Goal: Check status

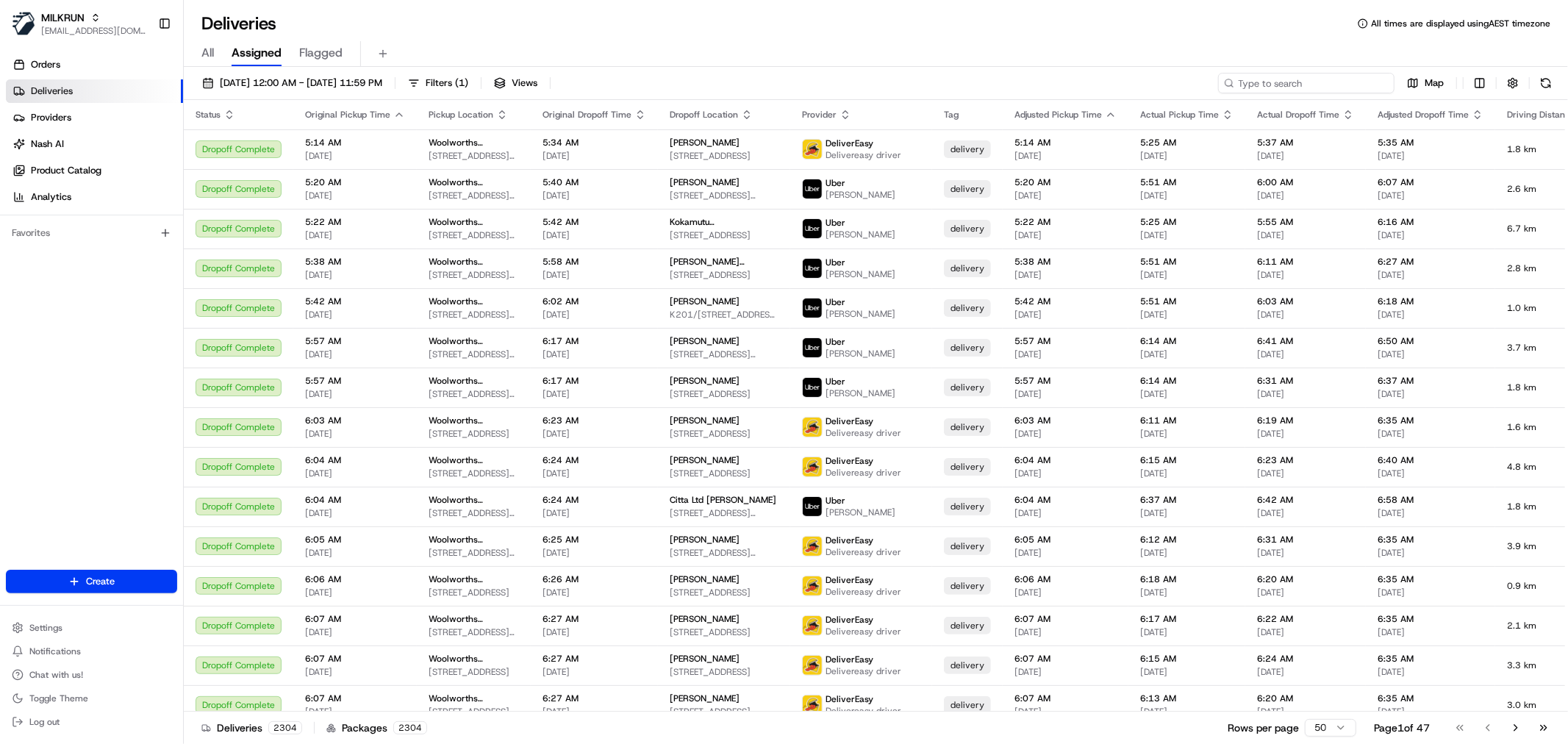
click at [1304, 85] on input at bounding box center [1307, 83] width 177 height 21
paste input "b1909001-0846-4e29-a47d-2479d301003c"
type input "b1909001-0846-4e29-a47d-2479d301003c"
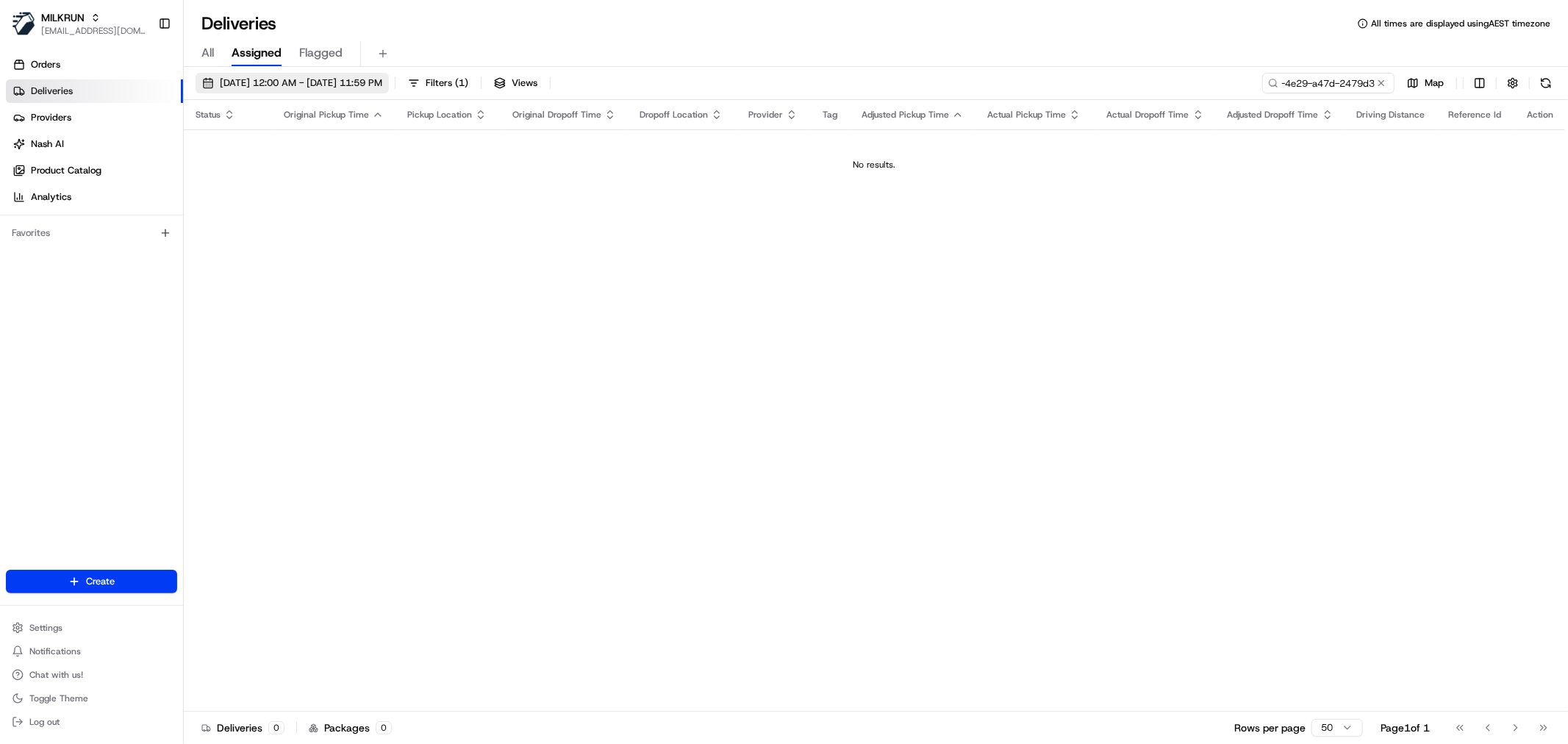
click at [280, 79] on span "20/08/2025 12:00 AM - 27/08/2025 11:59 PM" at bounding box center [301, 82] width 162 height 13
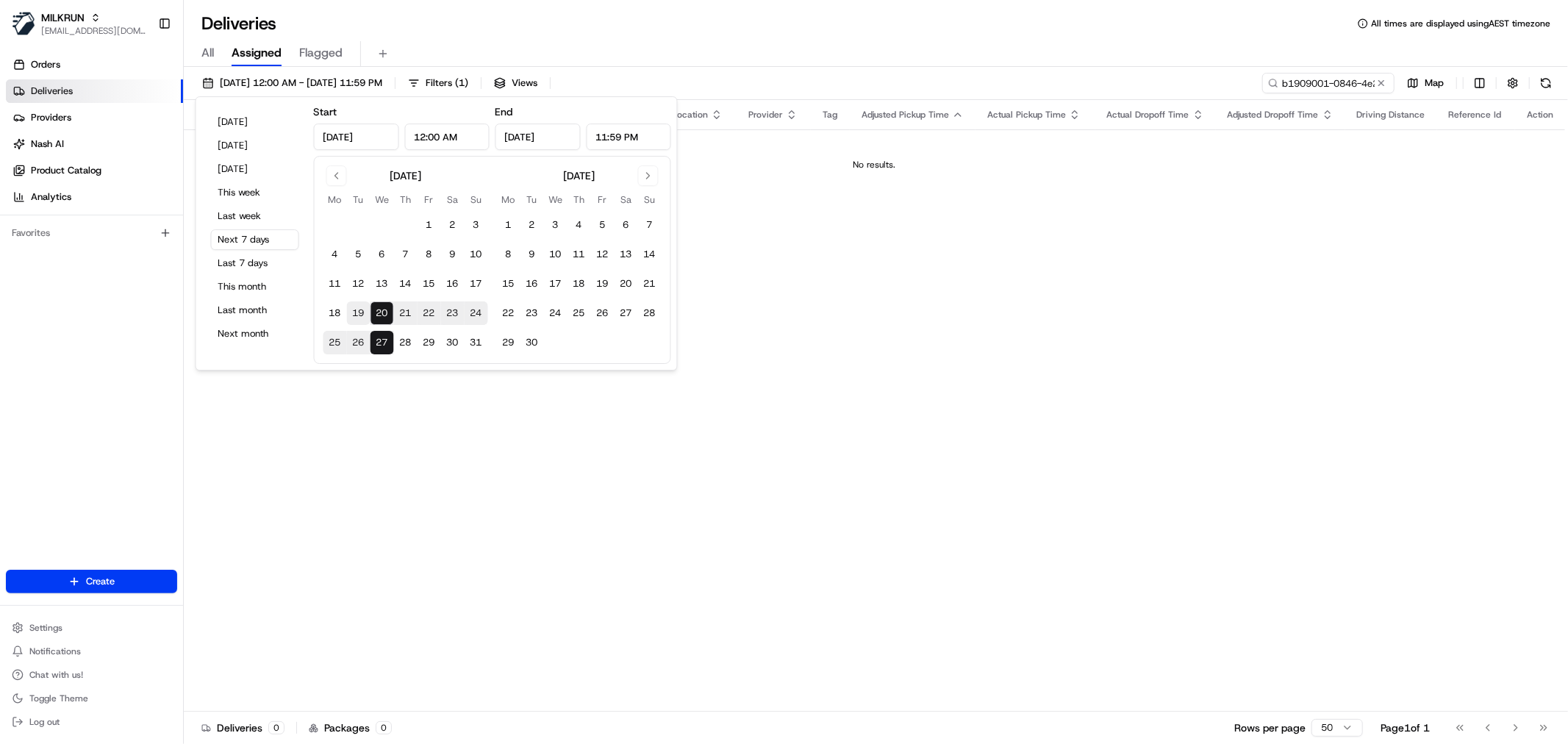
click at [350, 310] on button "19" at bounding box center [358, 313] width 24 height 24
type input "Aug 19, 2025"
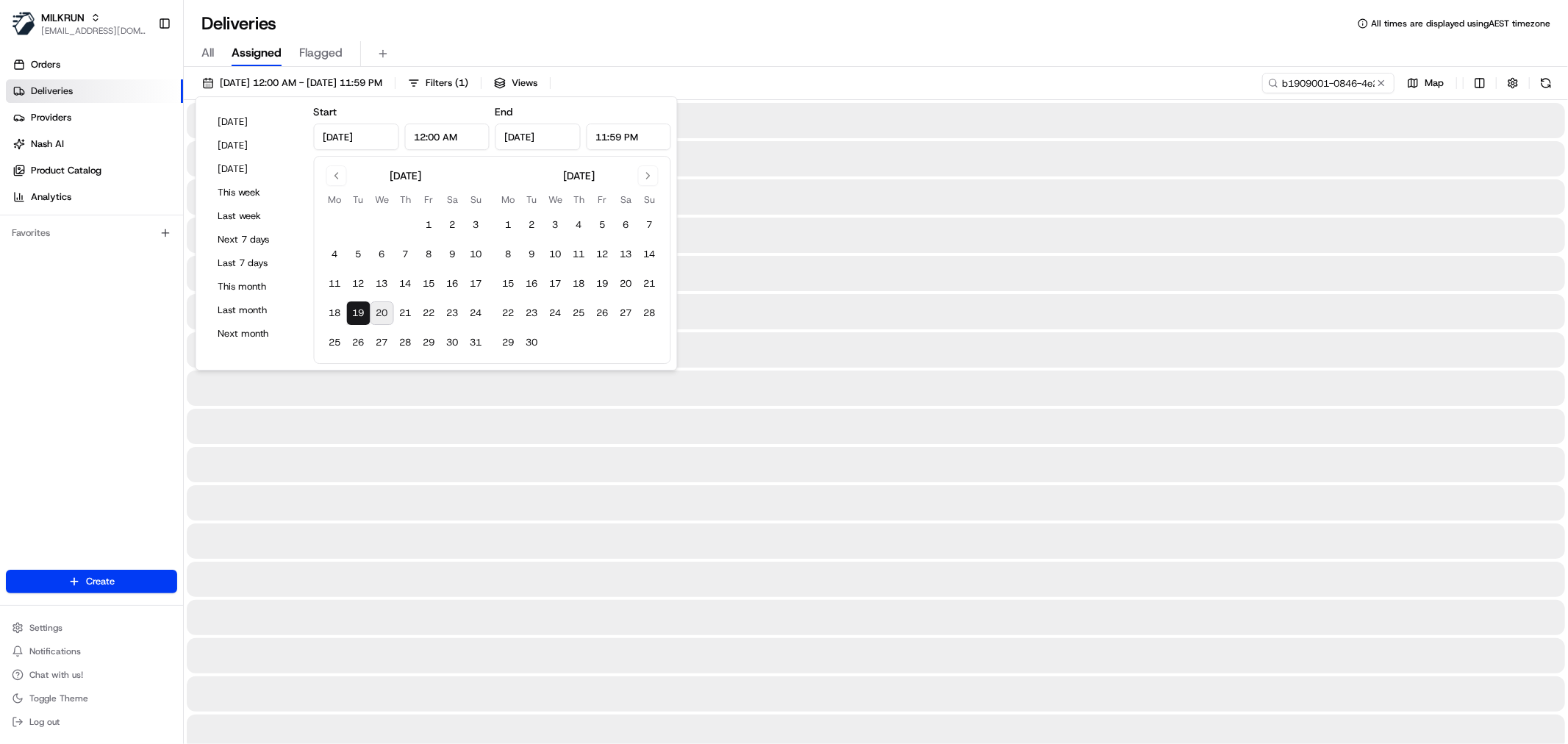
click at [377, 311] on button "20" at bounding box center [382, 313] width 24 height 24
type input "Aug 20, 2025"
click at [939, 302] on div at bounding box center [875, 312] width 1378 height 35
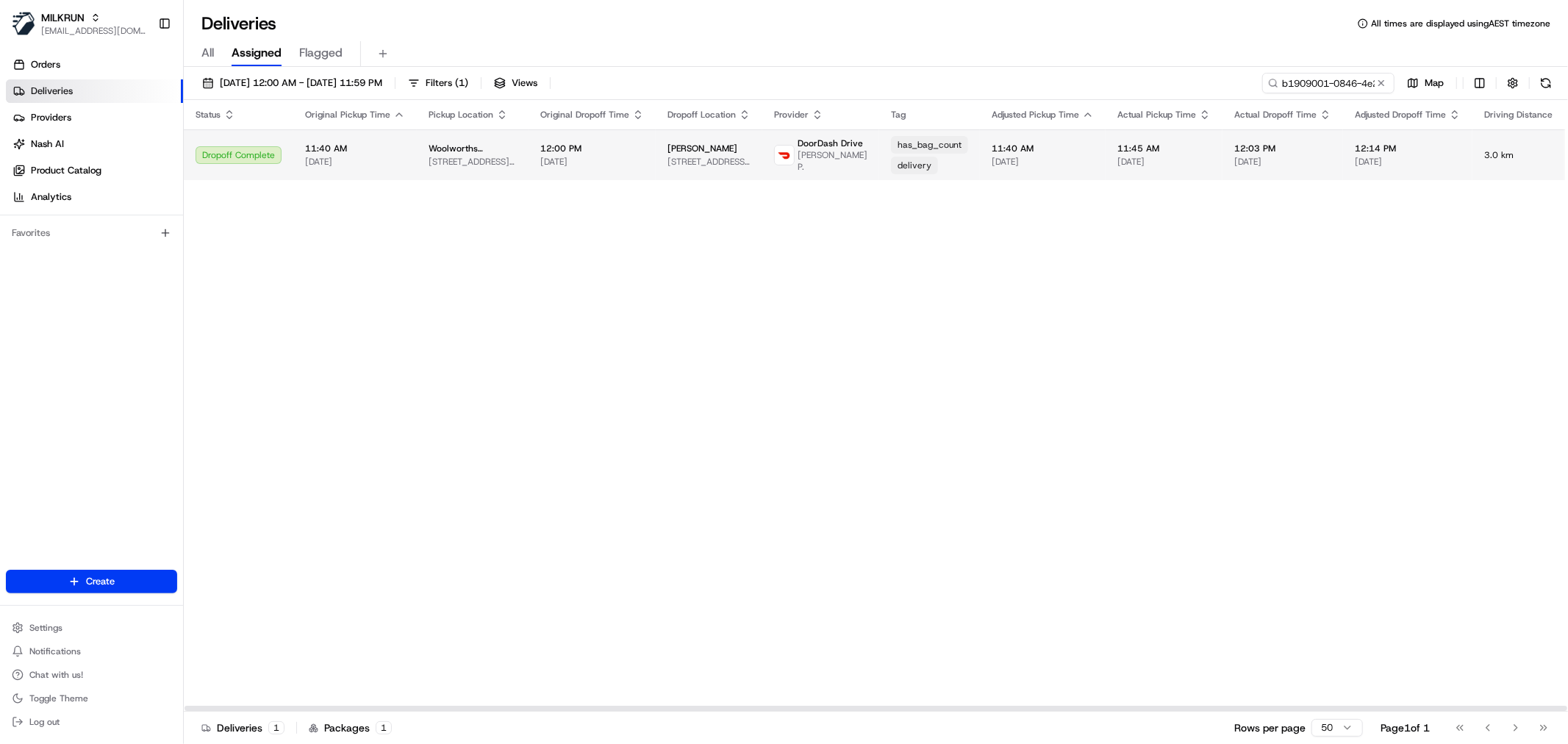
click at [667, 166] on span "[STREET_ADDRESS][PERSON_NAME][PERSON_NAME]" at bounding box center [709, 161] width 83 height 12
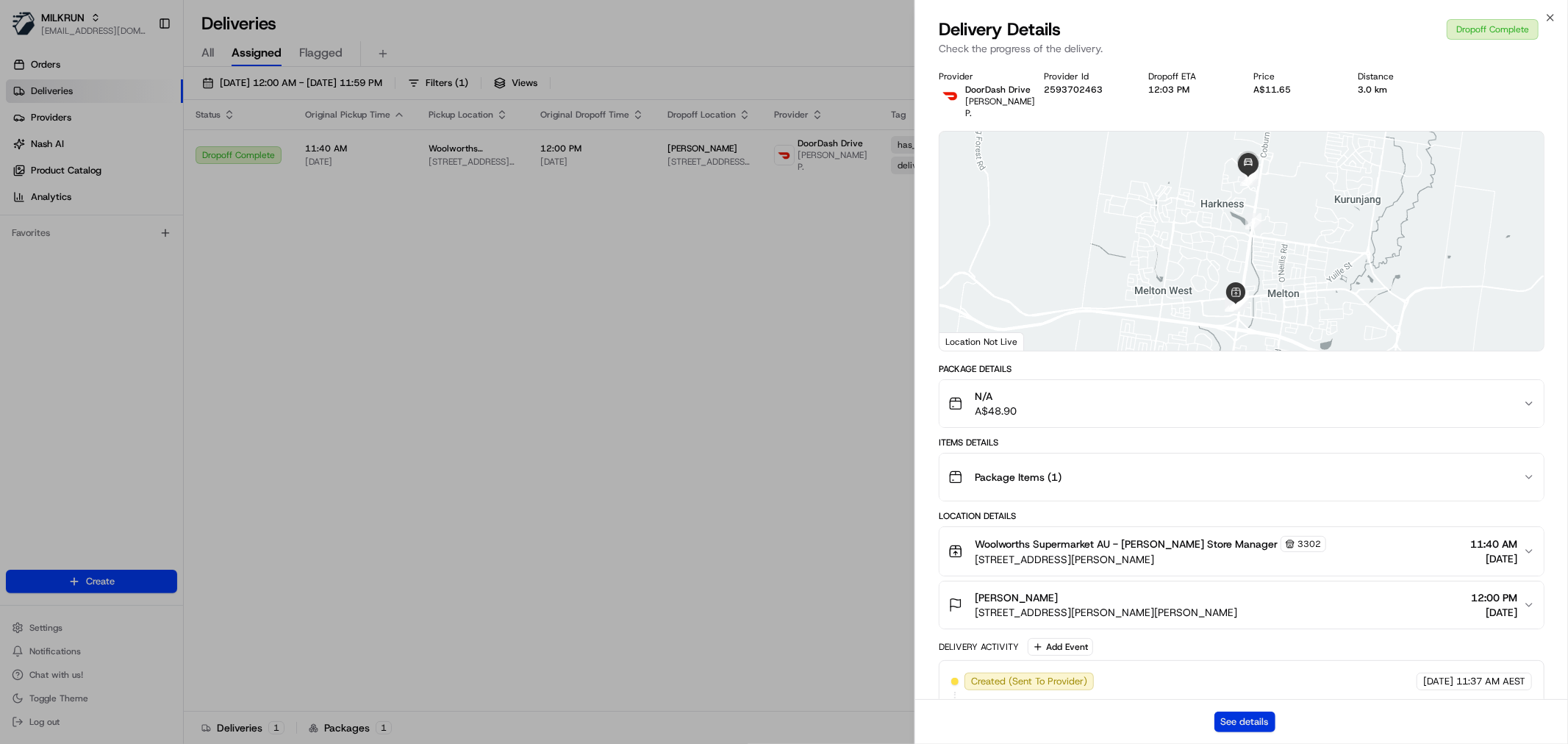
click at [1253, 722] on button "See details" at bounding box center [1244, 722] width 61 height 21
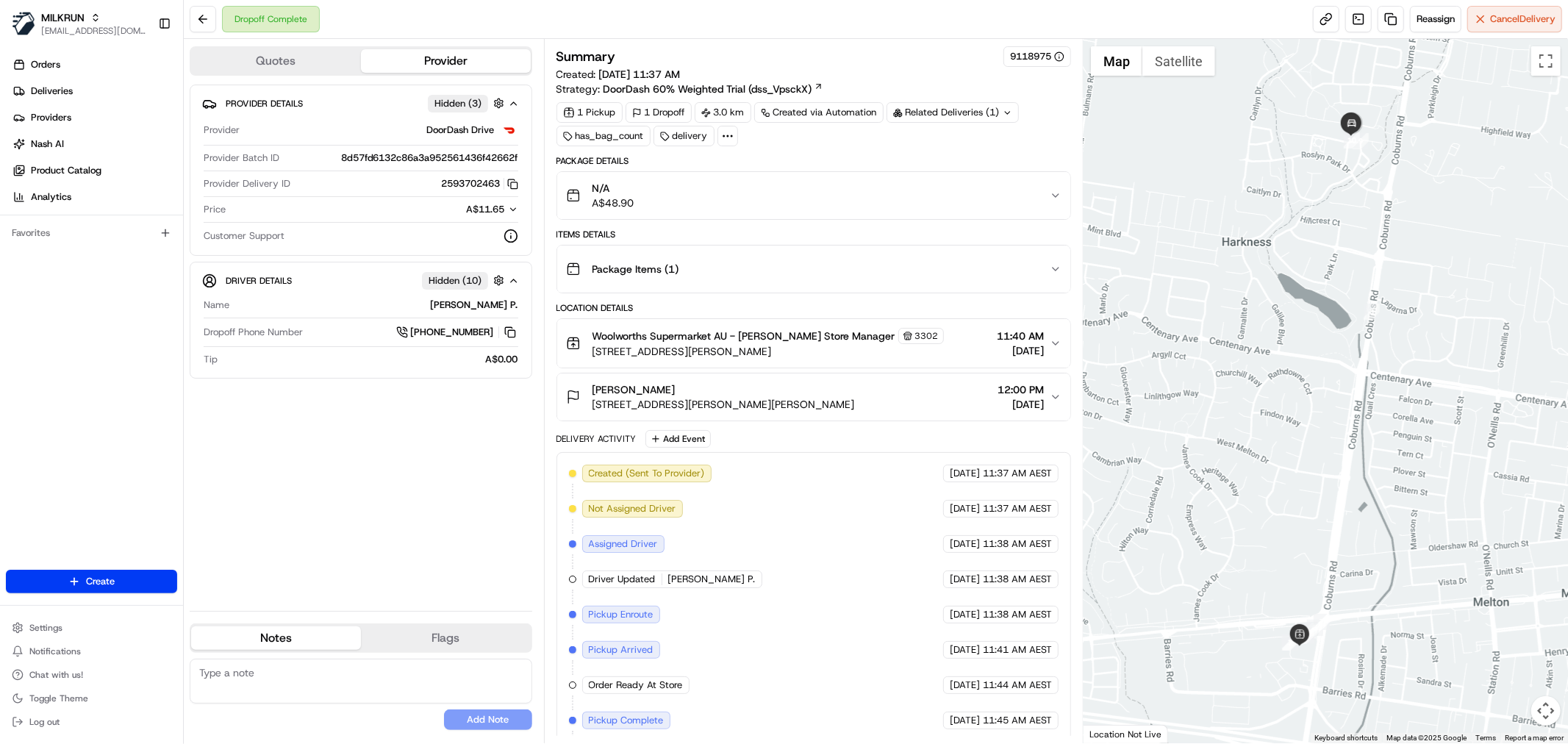
click at [633, 140] on div "has_bag_count" at bounding box center [603, 136] width 94 height 21
click at [733, 138] on icon at bounding box center [727, 135] width 13 height 13
